Goal: Task Accomplishment & Management: Use online tool/utility

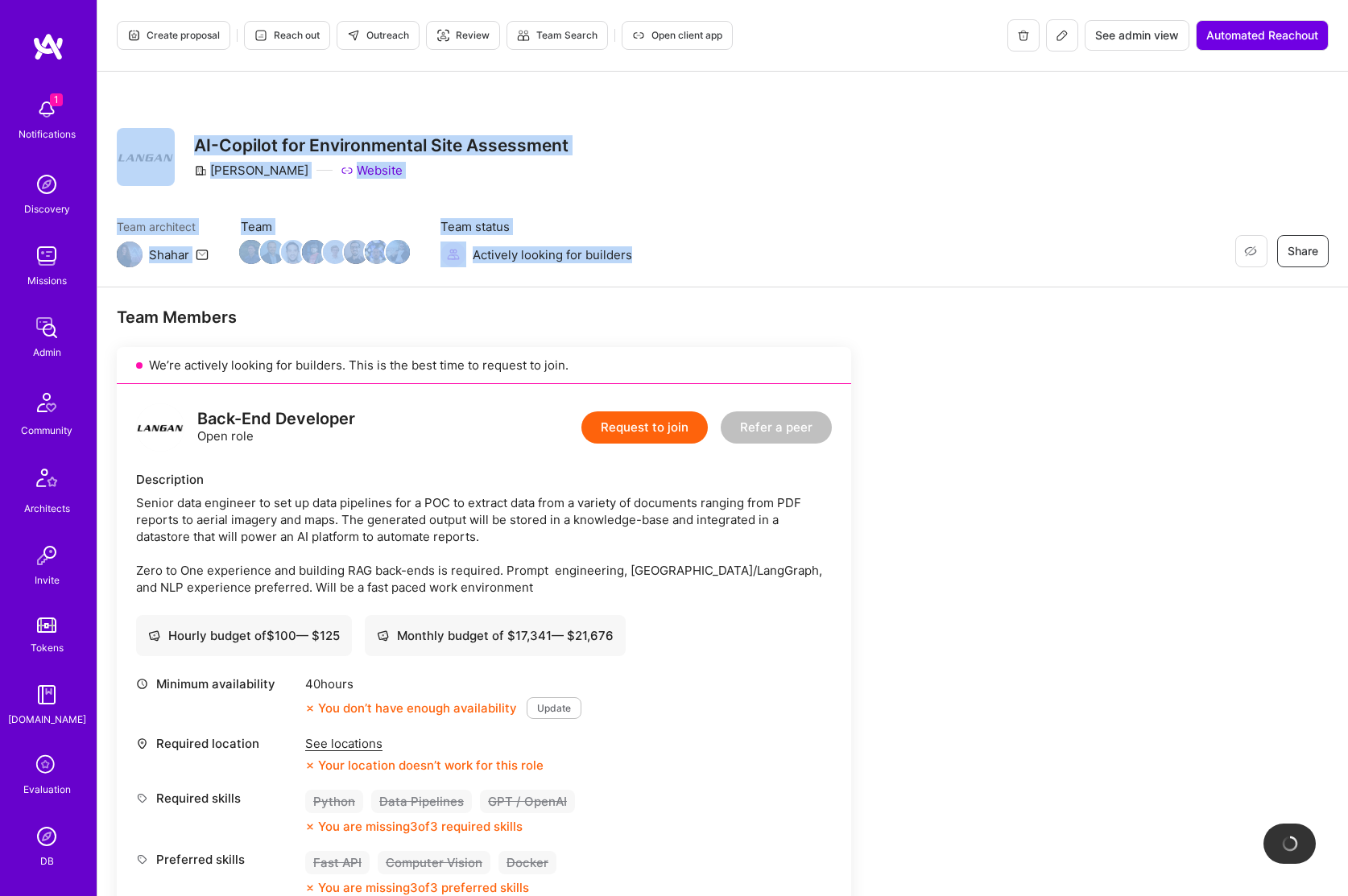
drag, startPoint x: 650, startPoint y: 258, endPoint x: 98, endPoint y: 200, distance: 555.0
click at [98, 200] on div "Restore Not Interested Share AI-Copilot for Environmental Site Assessment [PERS…" at bounding box center [723, 179] width 1250 height 216
click at [117, 198] on div "Restore Not Interested Share AI-Copilot for Environmental Site Assessment [PERS…" at bounding box center [723, 179] width 1250 height 216
drag, startPoint x: 116, startPoint y: 125, endPoint x: 701, endPoint y: 303, distance: 611.5
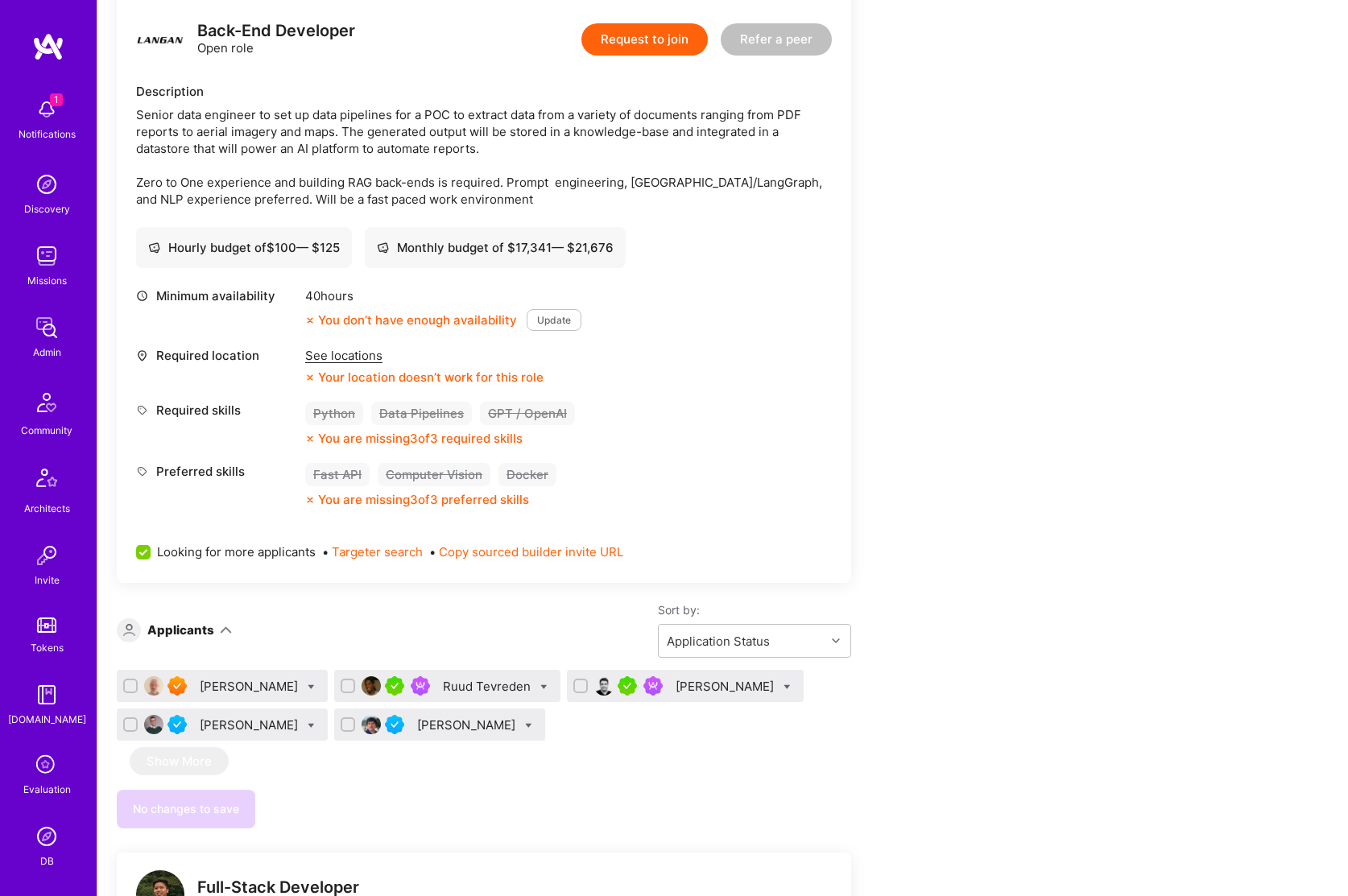
scroll to position [776, 0]
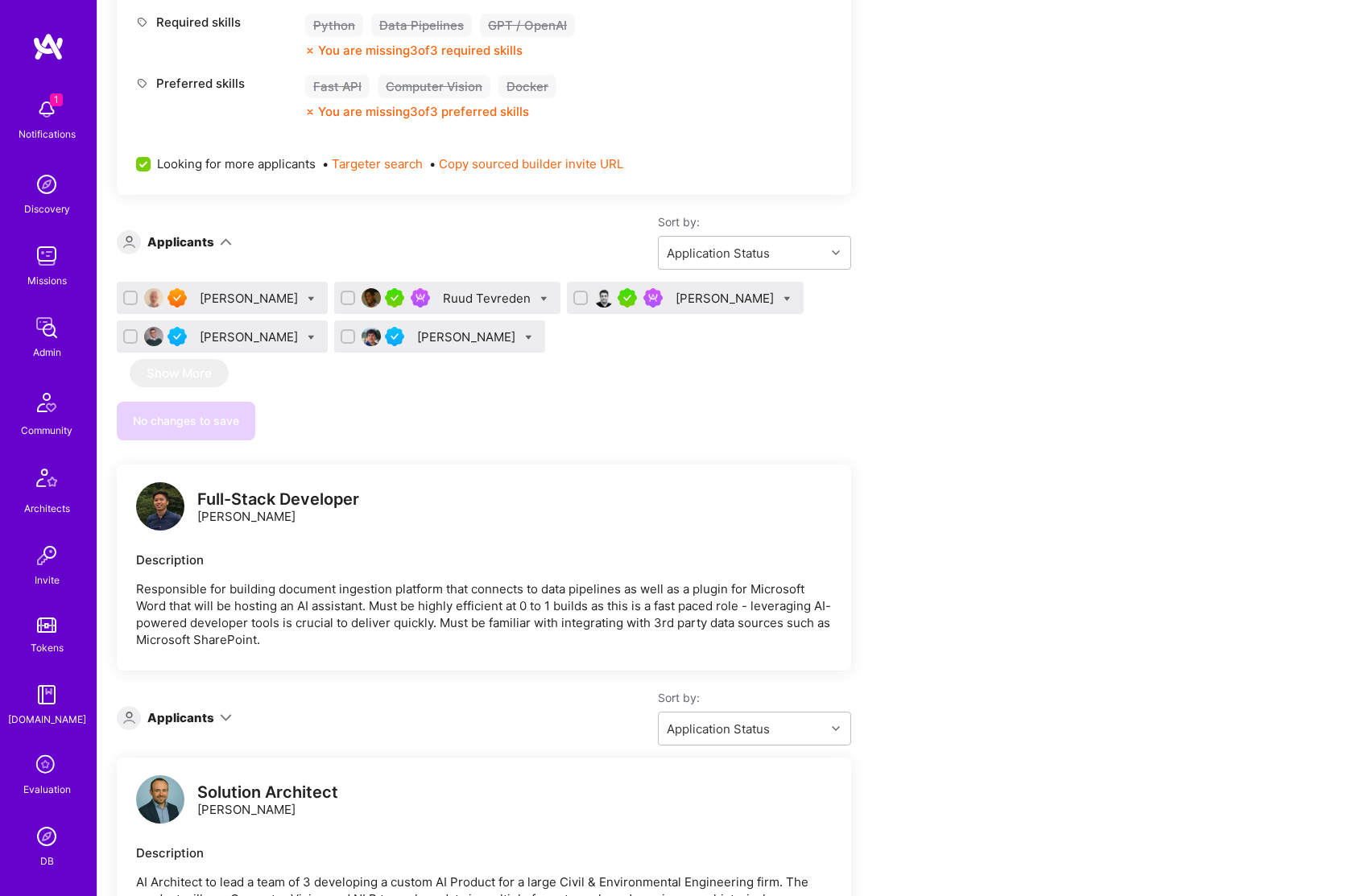
click at [701, 300] on div "[PERSON_NAME]" at bounding box center [726, 298] width 102 height 17
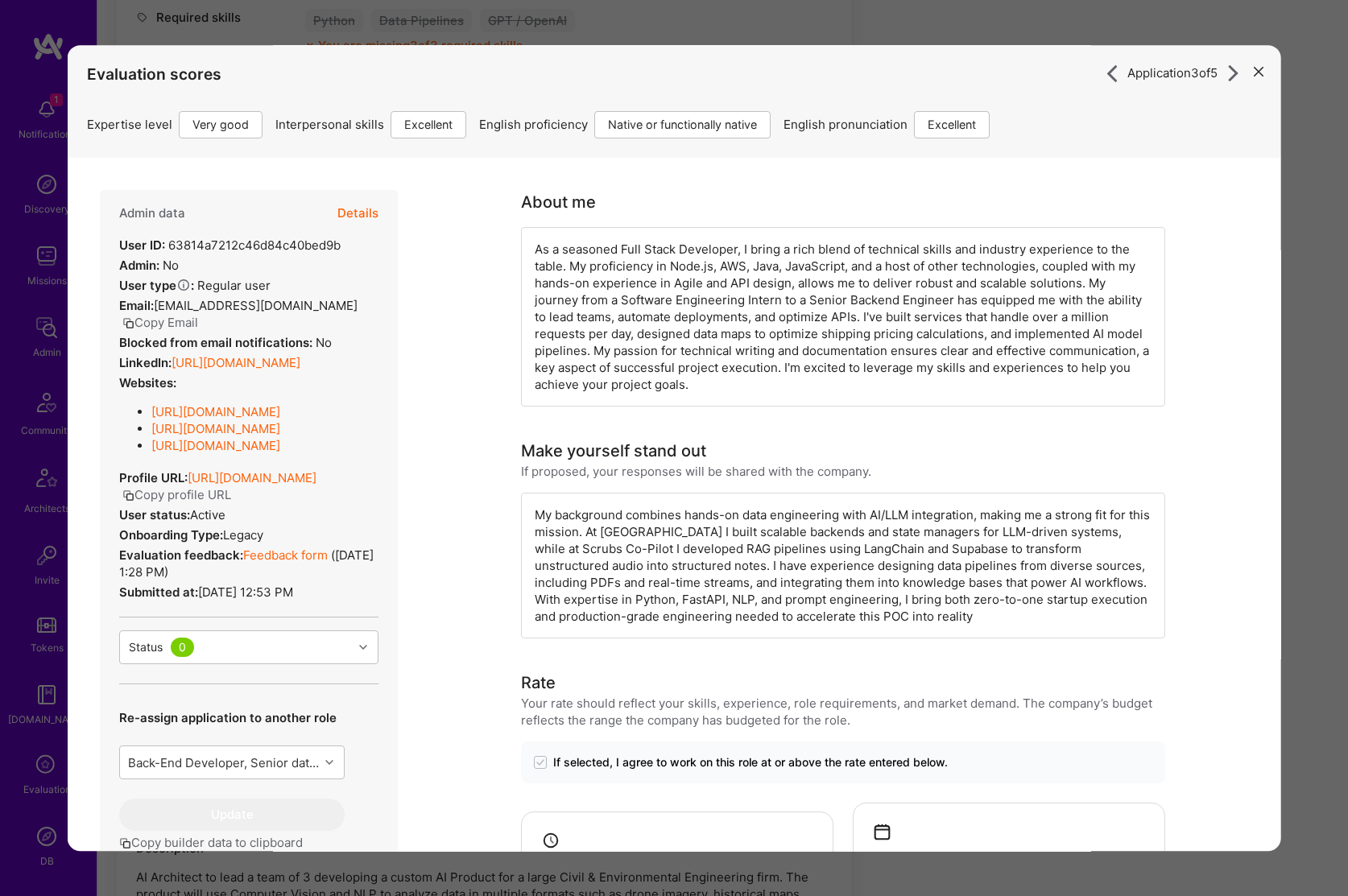
scroll to position [771, 0]
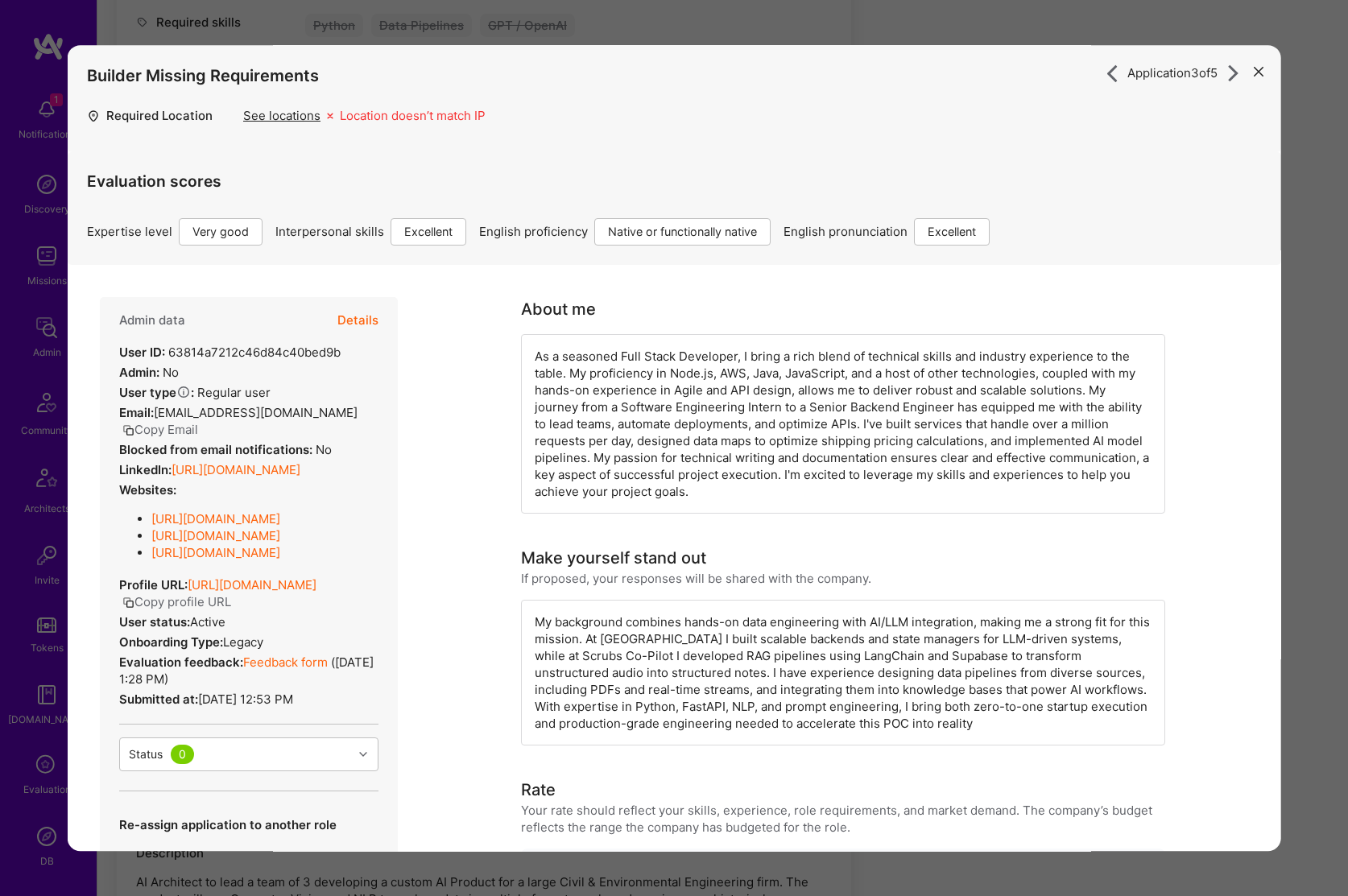
click at [671, 374] on div "As a seasoned Full Stack Developer, I bring a rich blend of technical skills an…" at bounding box center [843, 424] width 644 height 180
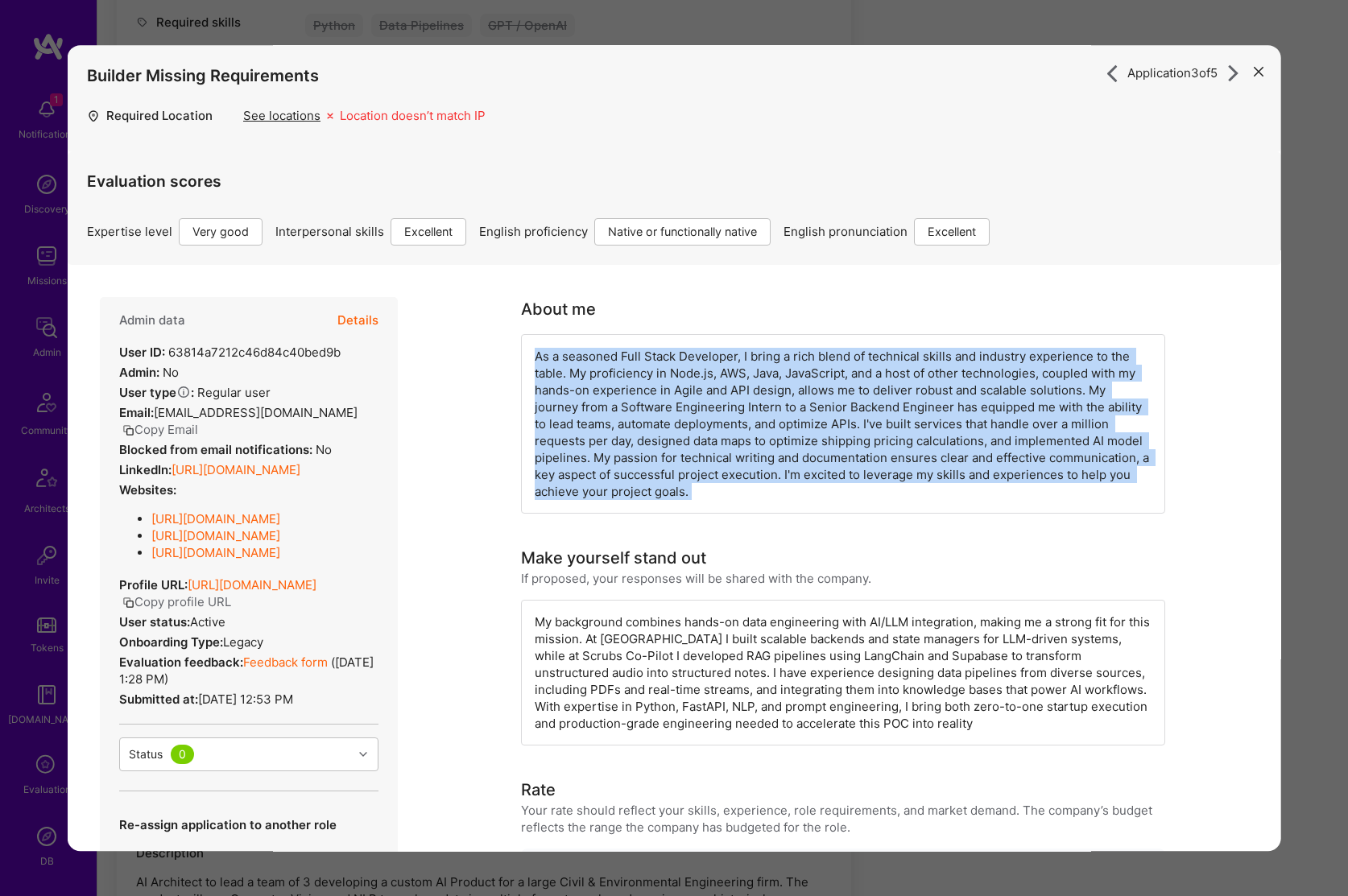
click at [671, 374] on div "As a seasoned Full Stack Developer, I bring a rich blend of technical skills an…" at bounding box center [843, 424] width 644 height 180
click at [651, 388] on div "As a seasoned Full Stack Developer, I bring a rich blend of technical skills an…" at bounding box center [843, 424] width 644 height 180
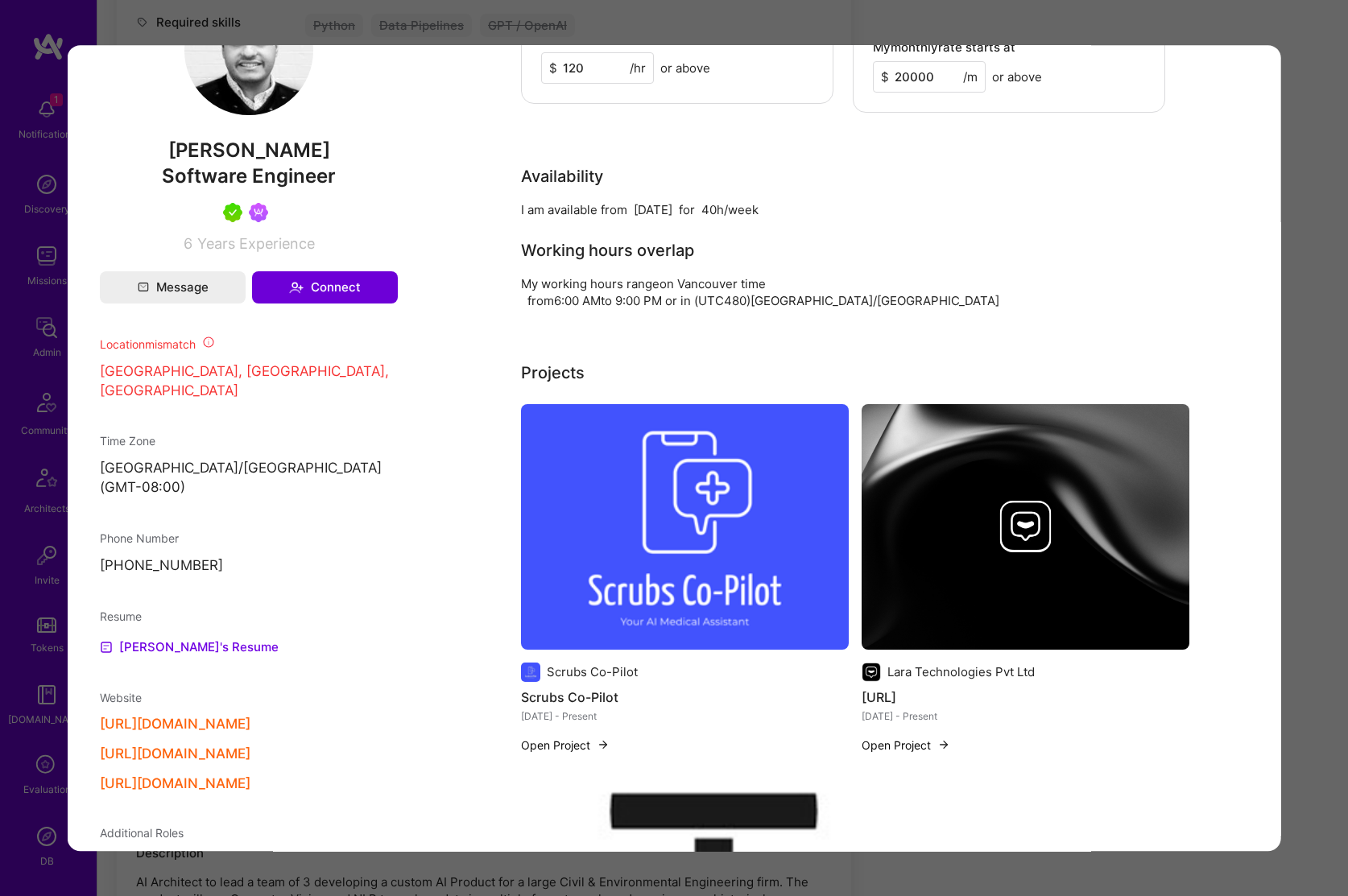
scroll to position [731, 0]
